Goal: Ask a question

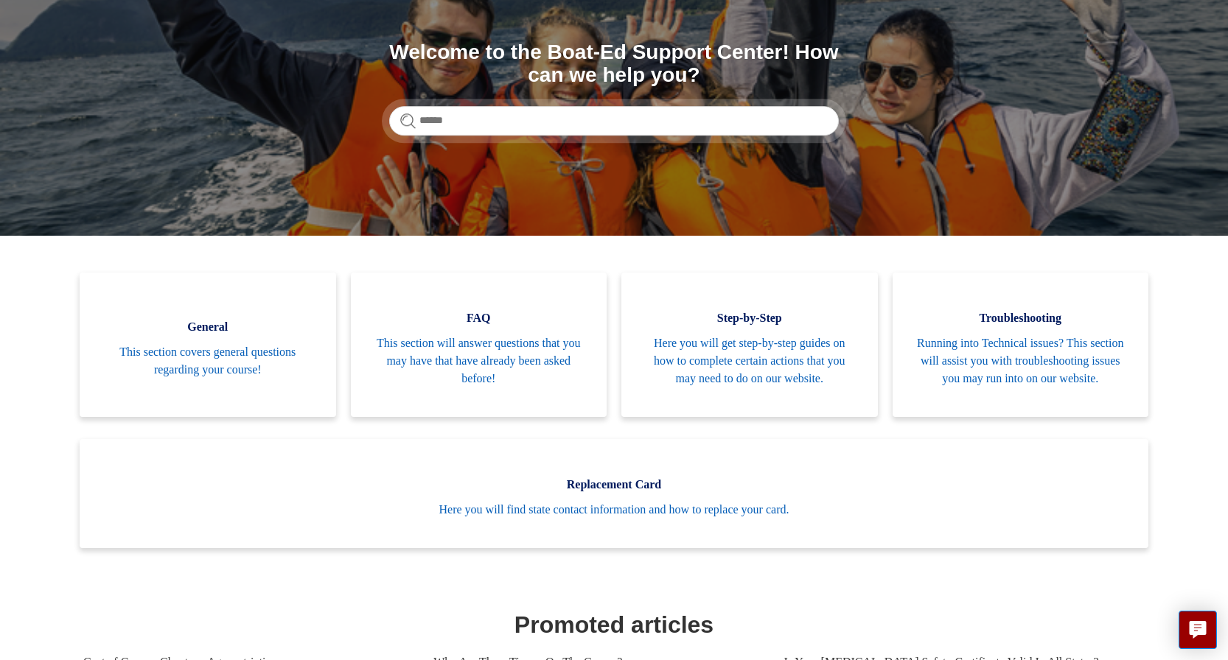
scroll to position [161, 0]
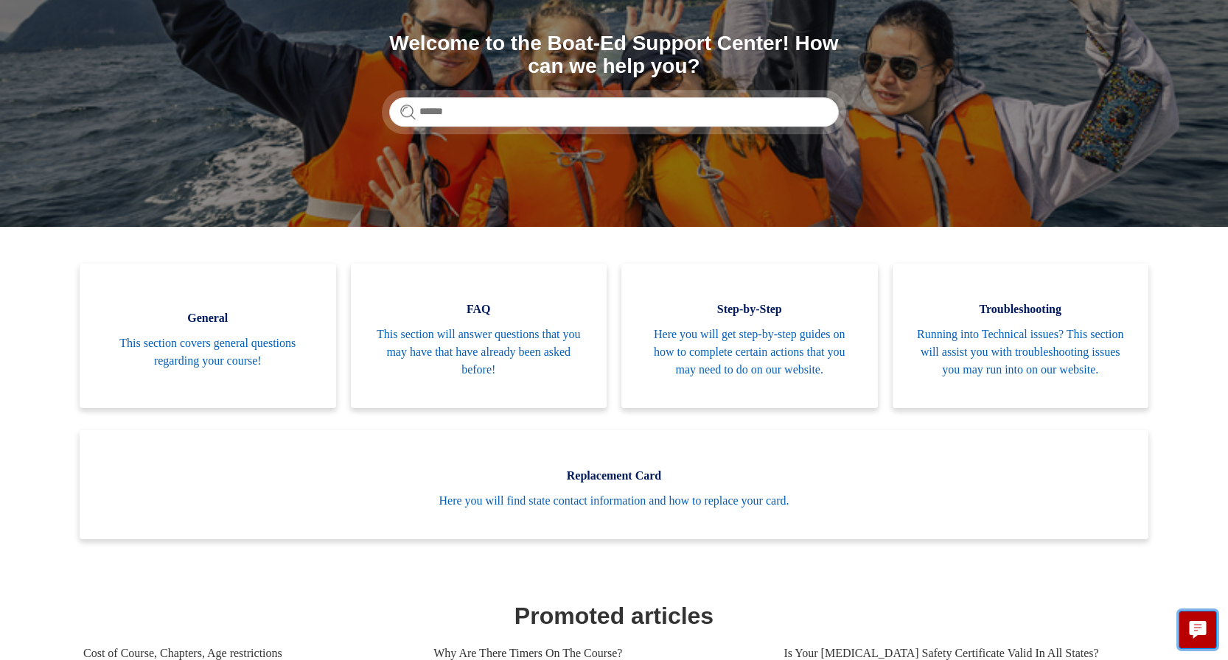
click at [1200, 632] on icon "Live chat" at bounding box center [1198, 628] width 17 height 14
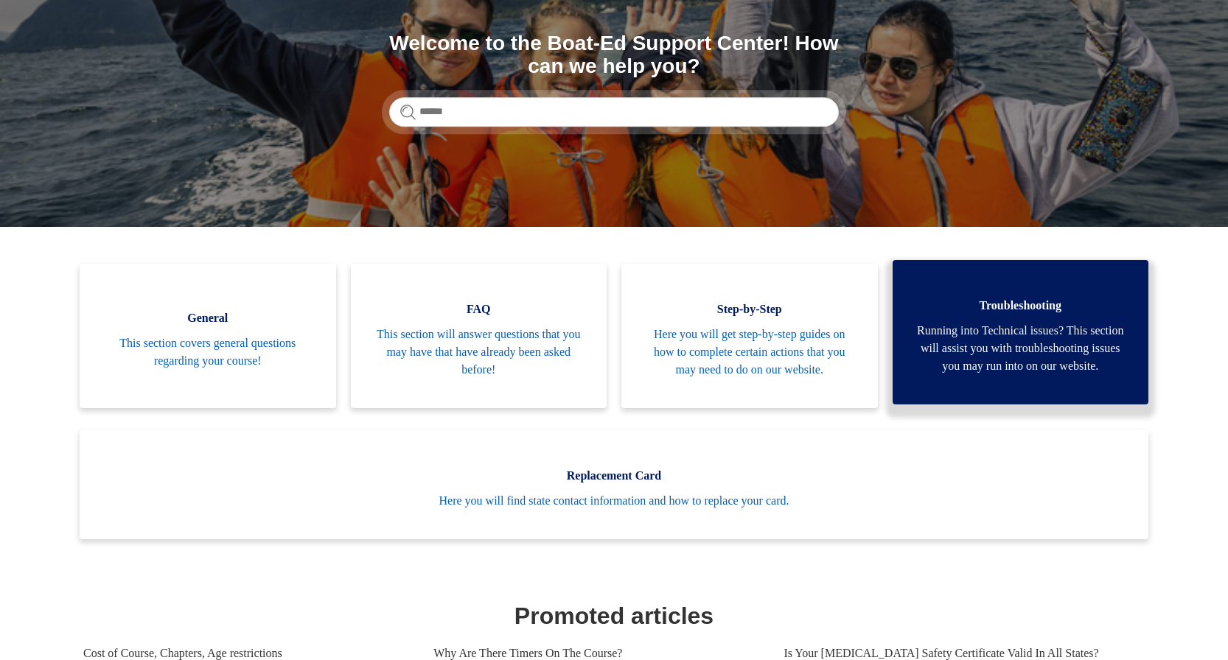
click at [1054, 361] on span "Running into Technical issues? This section will assist you with troubleshootin…" at bounding box center [1021, 348] width 212 height 53
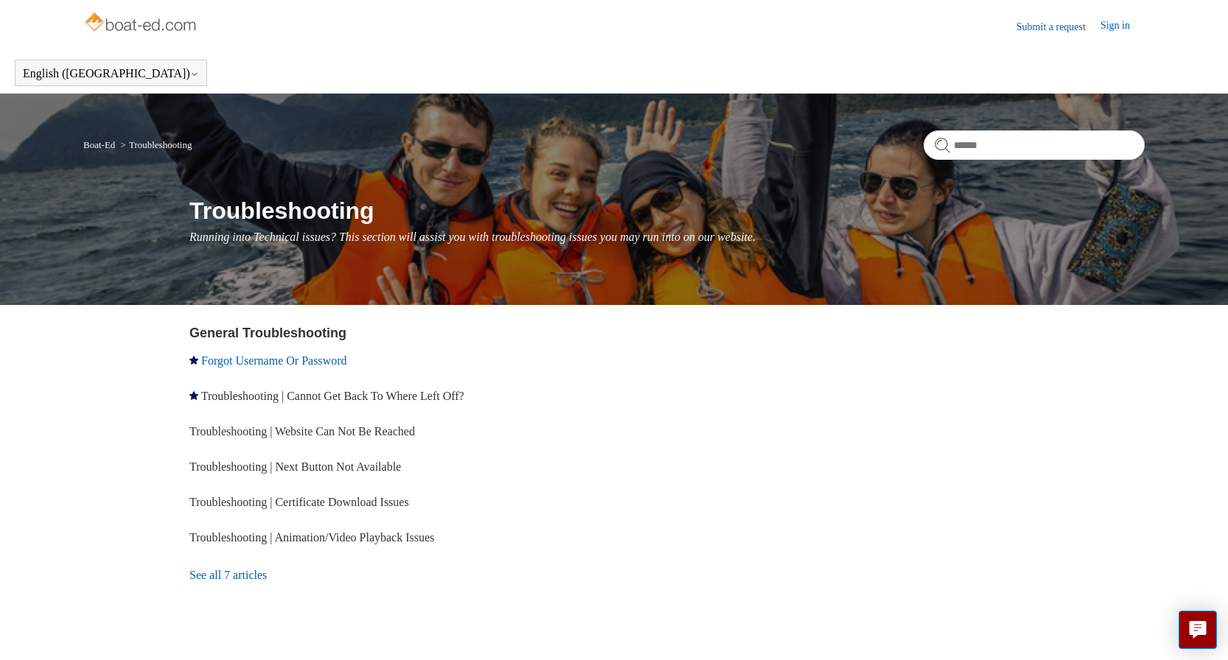
click at [307, 357] on link "Forgot Username Or Password" at bounding box center [273, 361] width 145 height 13
click at [123, 24] on img at bounding box center [141, 23] width 117 height 29
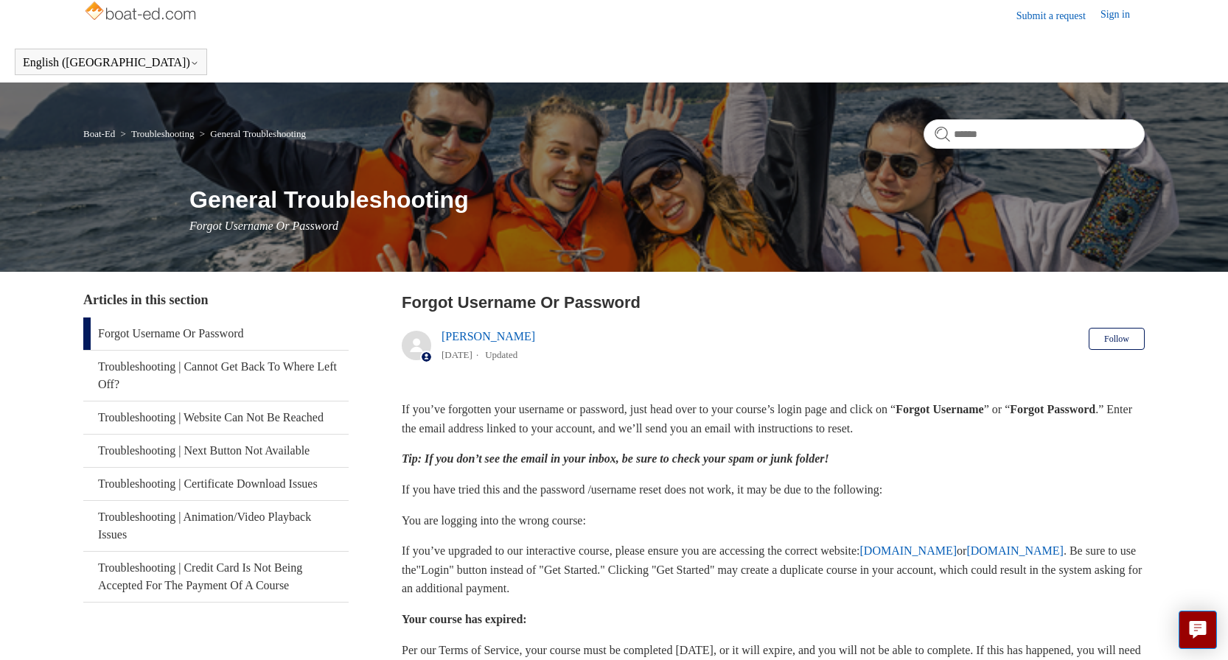
scroll to position [14, 0]
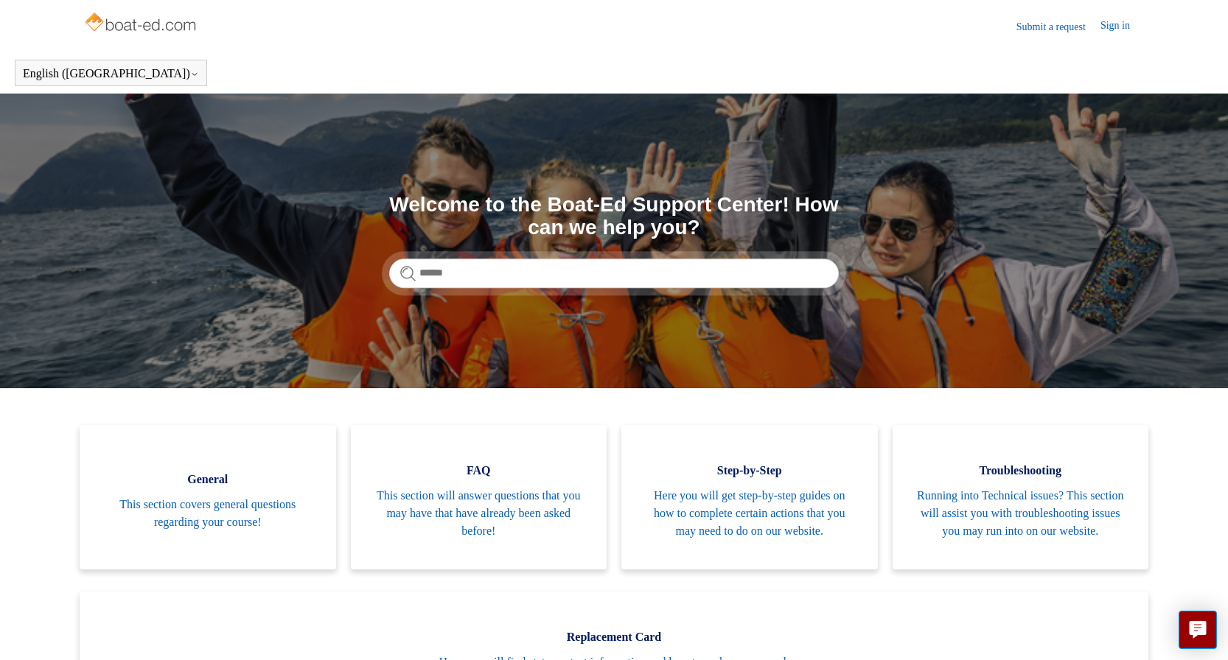
click at [1108, 32] on link "Sign in" at bounding box center [1123, 27] width 44 height 18
